Goal: Complete application form

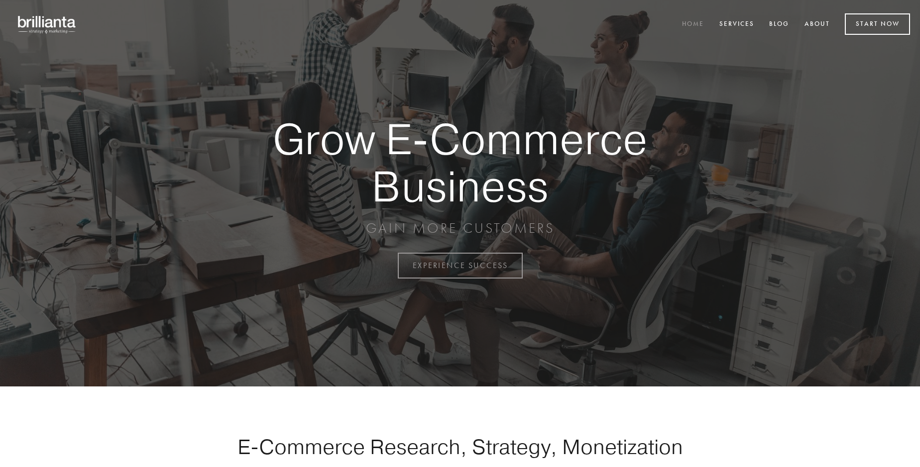
scroll to position [2609, 0]
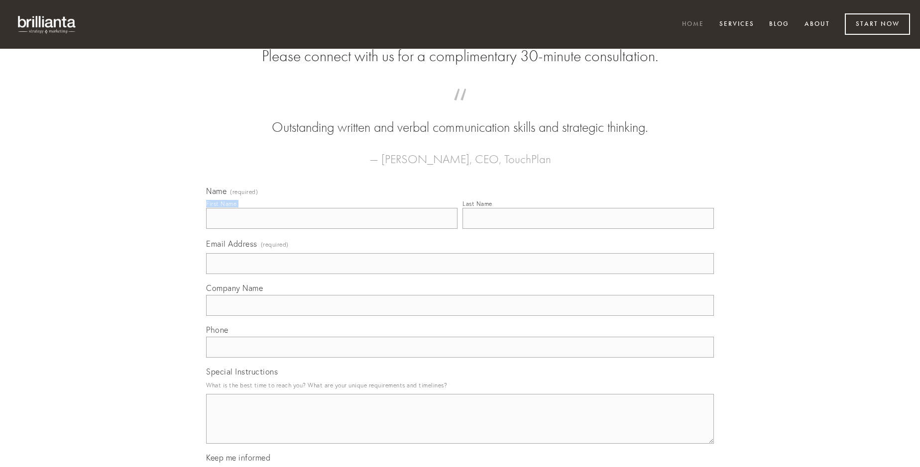
type input "[PERSON_NAME]"
click at [588, 229] on input "Last Name" at bounding box center [587, 218] width 251 height 21
type input "[PERSON_NAME]"
click at [460, 274] on input "Email Address (required)" at bounding box center [460, 263] width 508 height 21
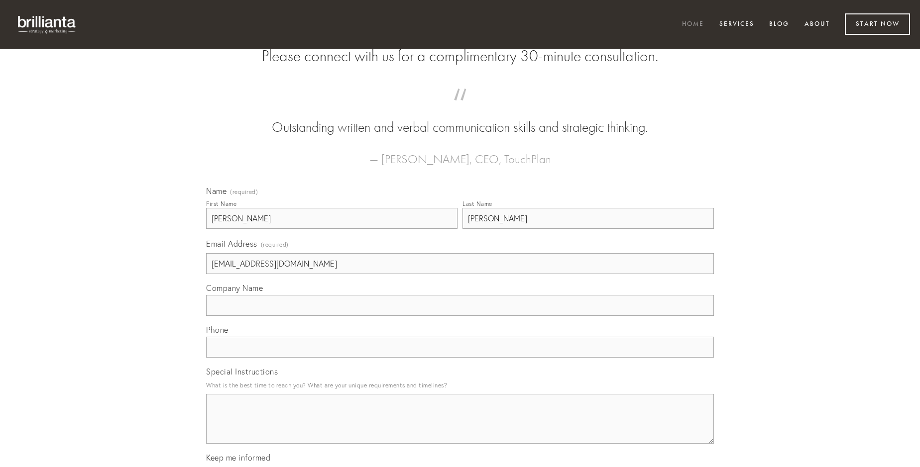
type input "[EMAIL_ADDRESS][DOMAIN_NAME]"
click at [460, 316] on input "Company Name" at bounding box center [460, 305] width 508 height 21
type input "decens"
click at [460, 358] on input "text" at bounding box center [460, 347] width 508 height 21
click at [460, 428] on textarea "Special Instructions" at bounding box center [460, 419] width 508 height 50
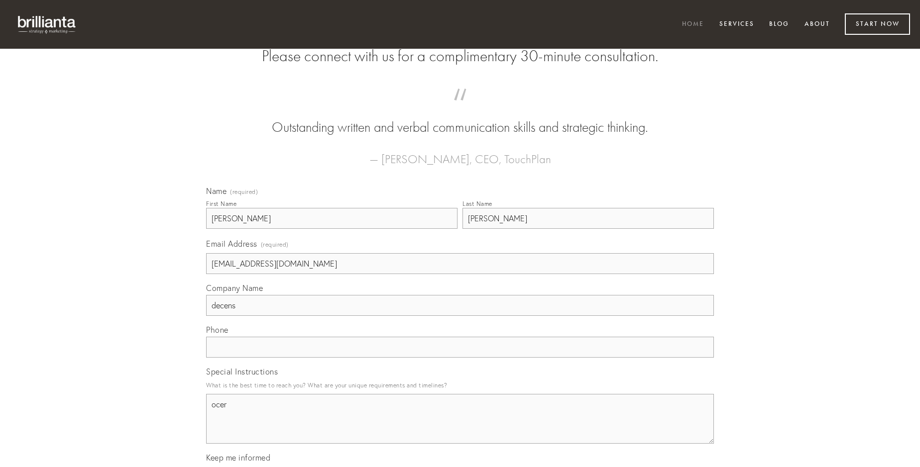
type textarea "ocer"
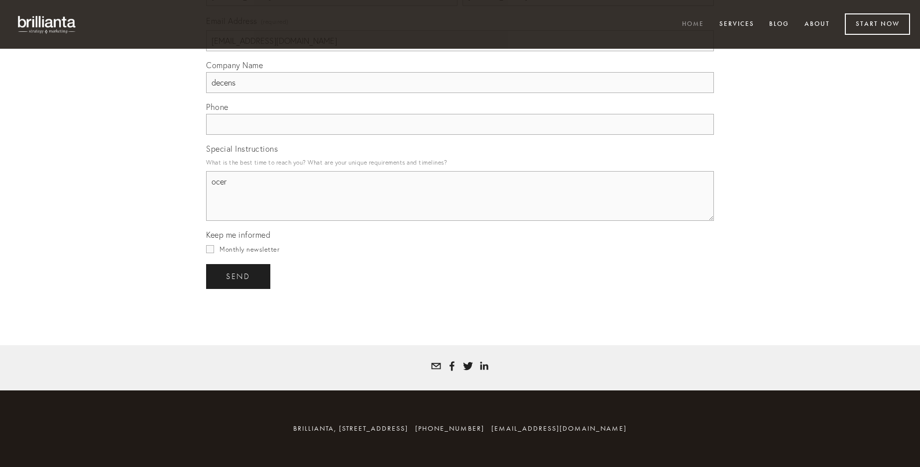
click at [239, 276] on span "send" at bounding box center [238, 276] width 24 height 9
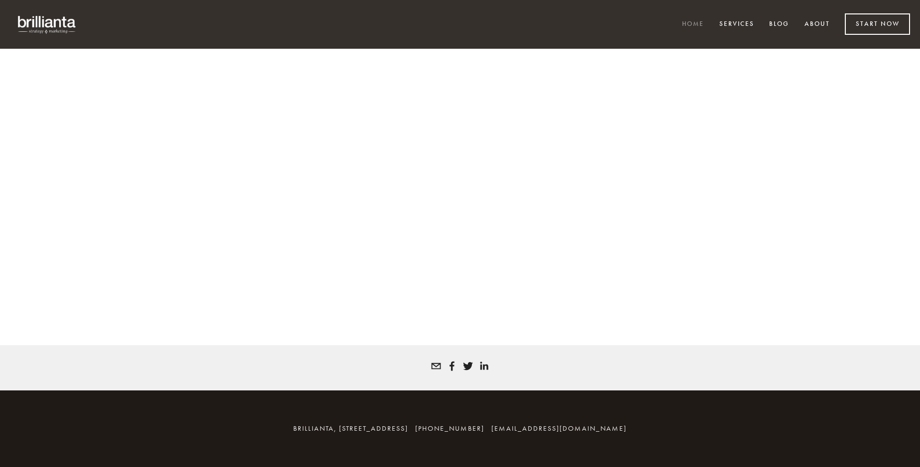
scroll to position [2595, 0]
